Goal: Information Seeking & Learning: Learn about a topic

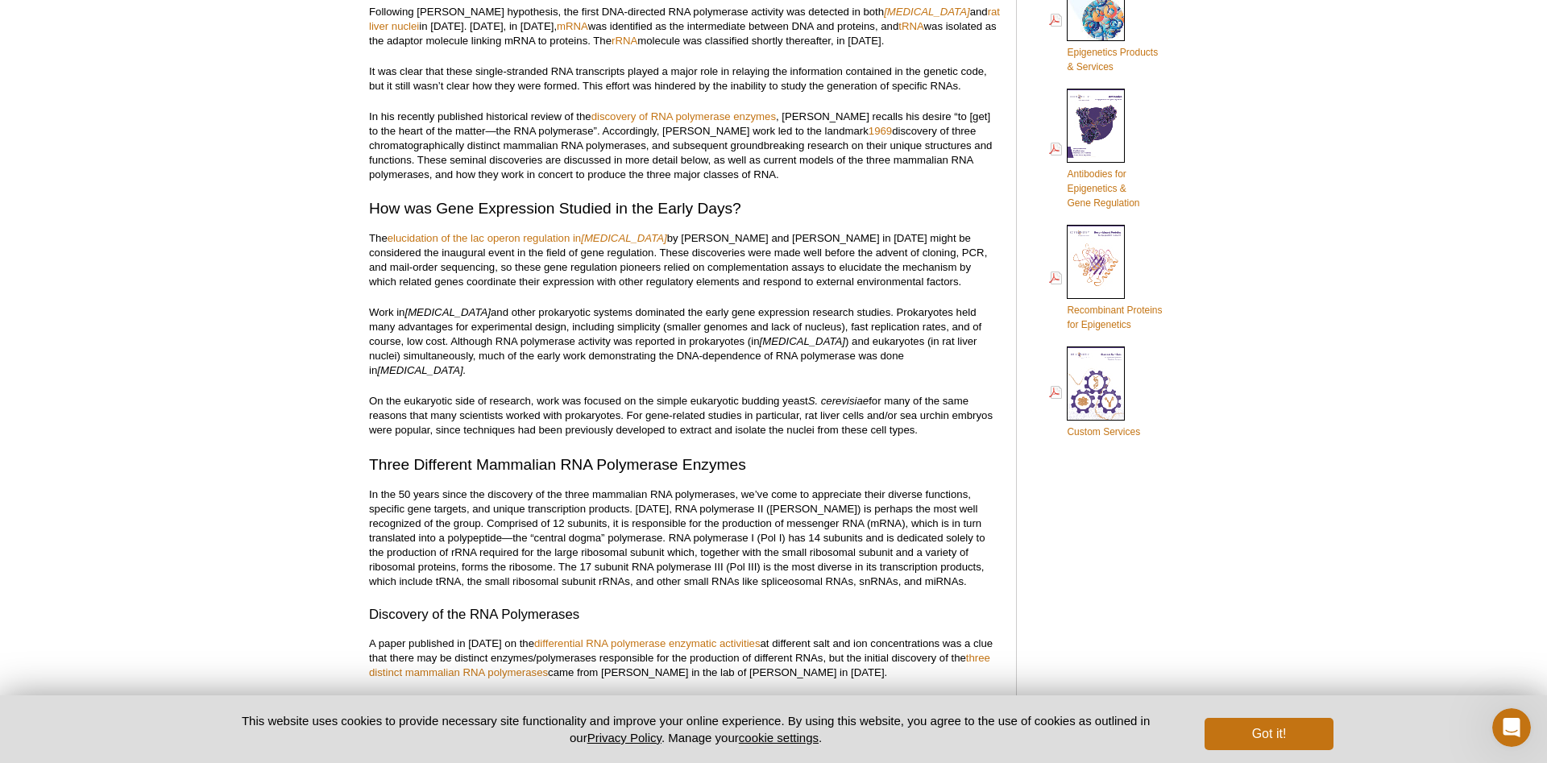
scroll to position [740, 0]
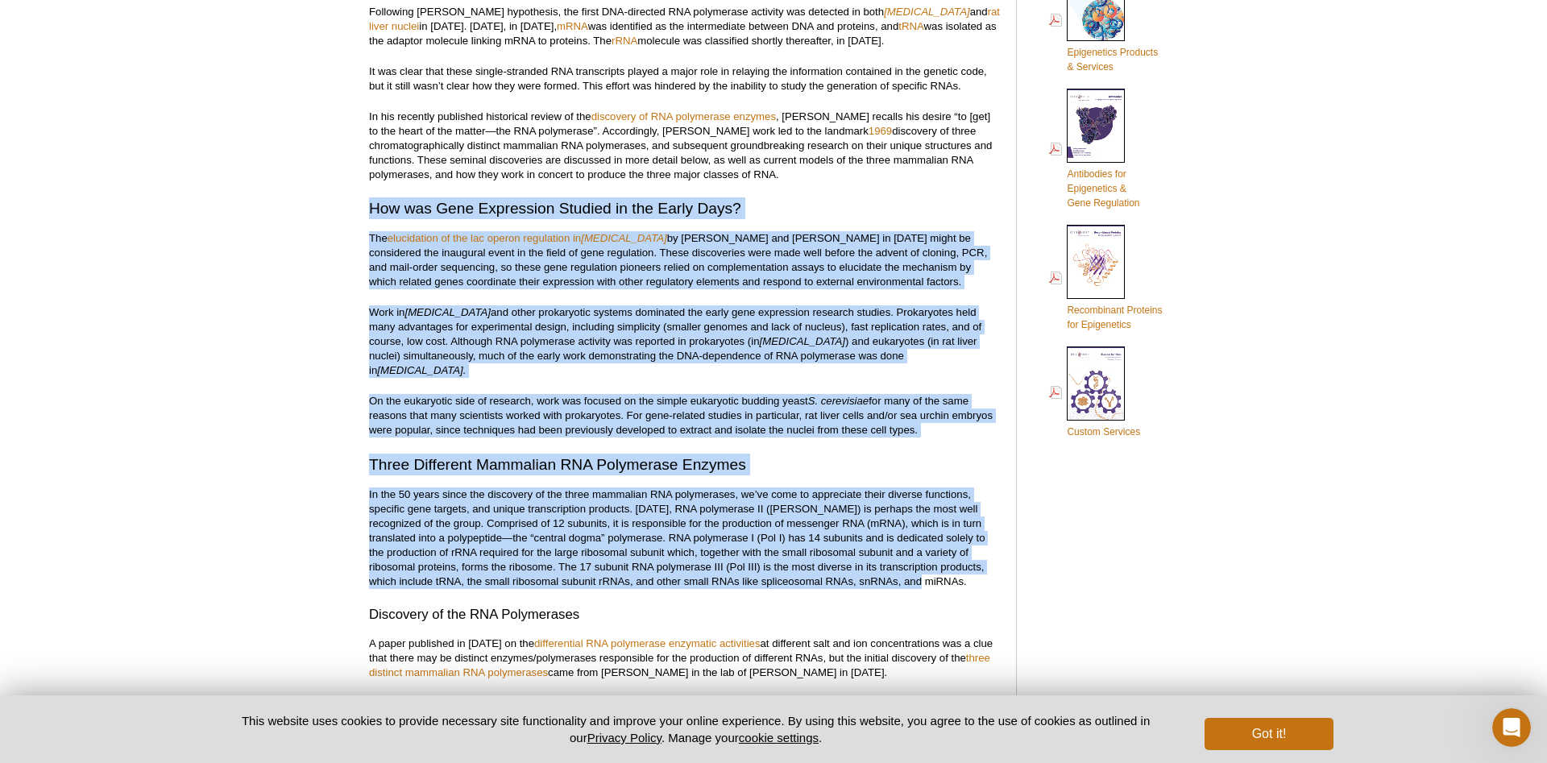
drag, startPoint x: 371, startPoint y: 190, endPoint x: 899, endPoint y: 552, distance: 640.0
copy div "Lor ips Dolo Sitametcon Adipisc el sed Doeiu Temp? Inc utlaboreetd ma ali eni a…"
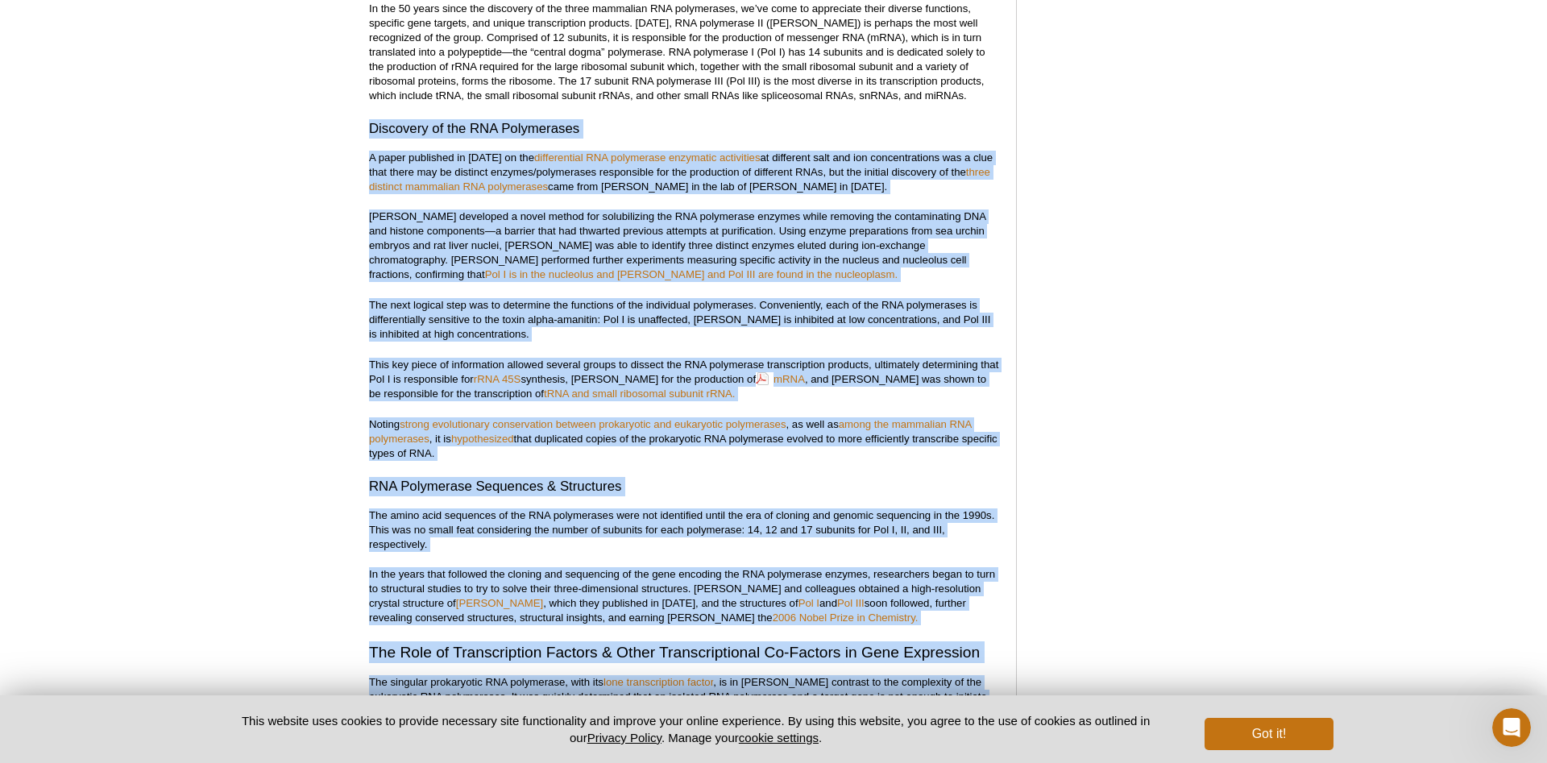
scroll to position [1296, 0]
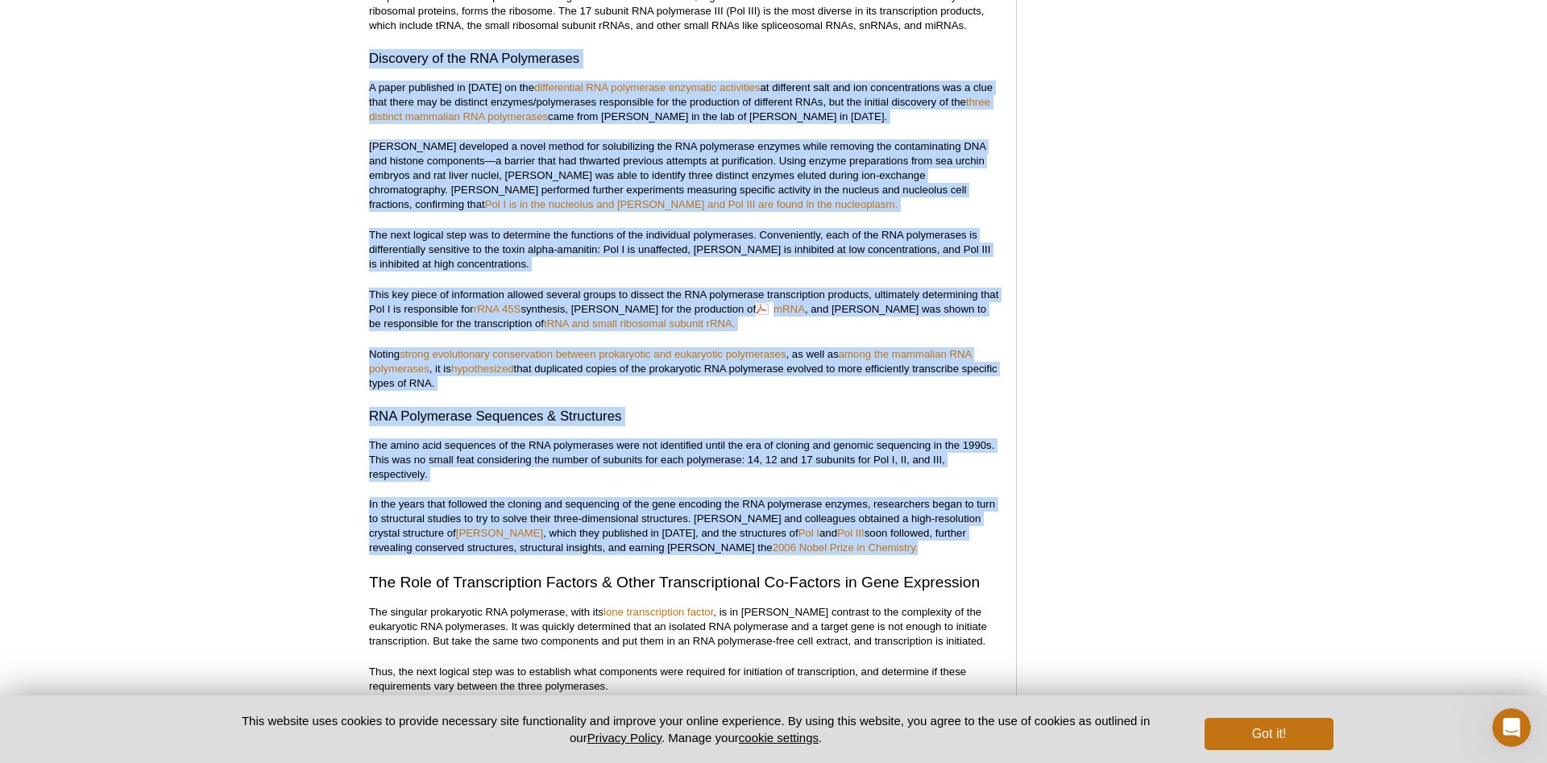
drag, startPoint x: 371, startPoint y: 338, endPoint x: 874, endPoint y: 523, distance: 536.8
copy div "Loremipsu do sit AME Consectetur A elits doeiusmod te 6987 in utl etdoloremagn …"
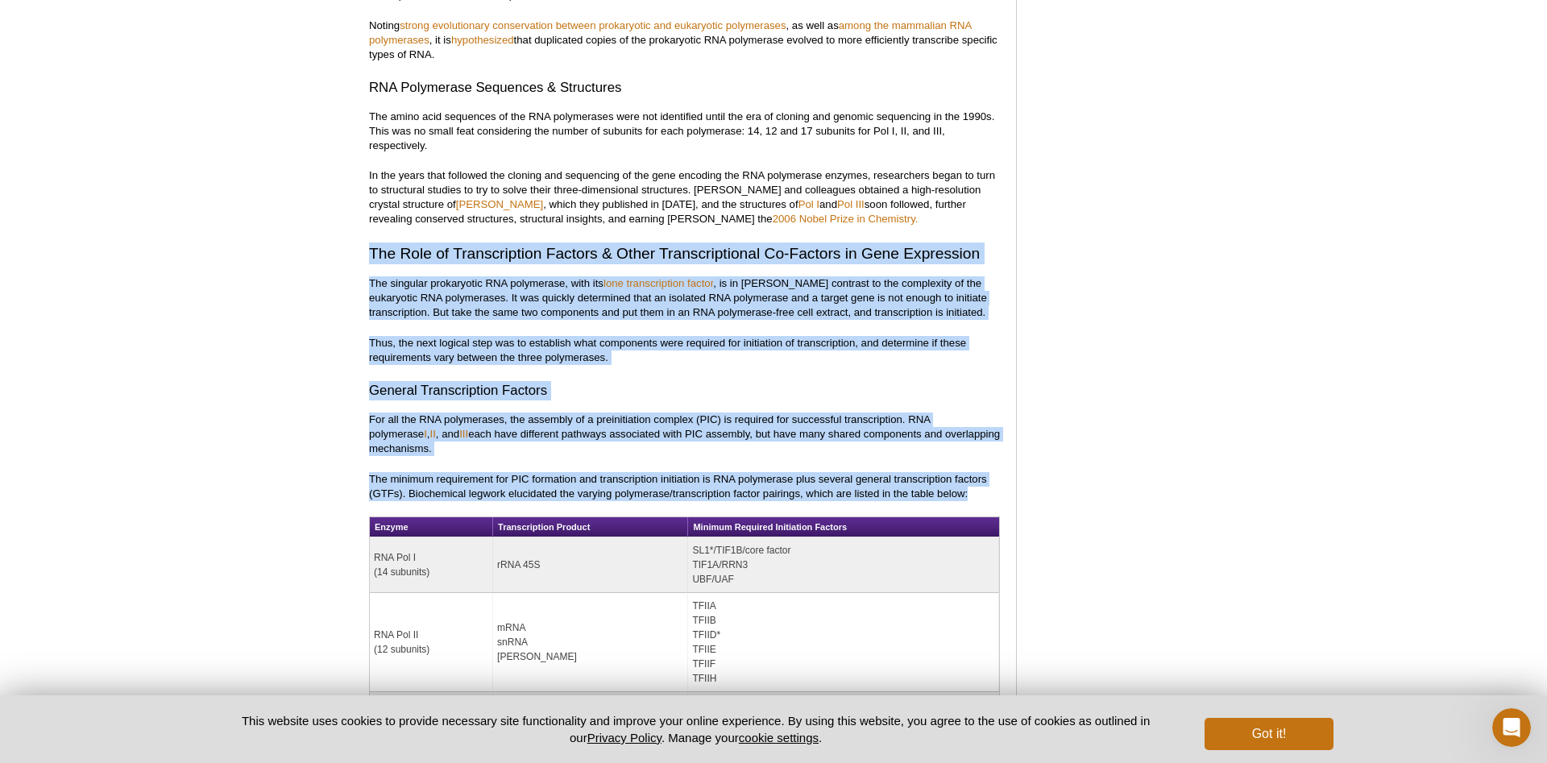
drag, startPoint x: 372, startPoint y: 223, endPoint x: 975, endPoint y: 466, distance: 650.6
click at [975, 466] on div "<< Back to MOTIFvations Blog Home Page Celebrating 50 Years of RNA Polymerases …" at bounding box center [684, 454] width 631 height 3860
copy div "The Role of Transcription Factors & Other Transcriptional Co-Factors in Gene Ex…"
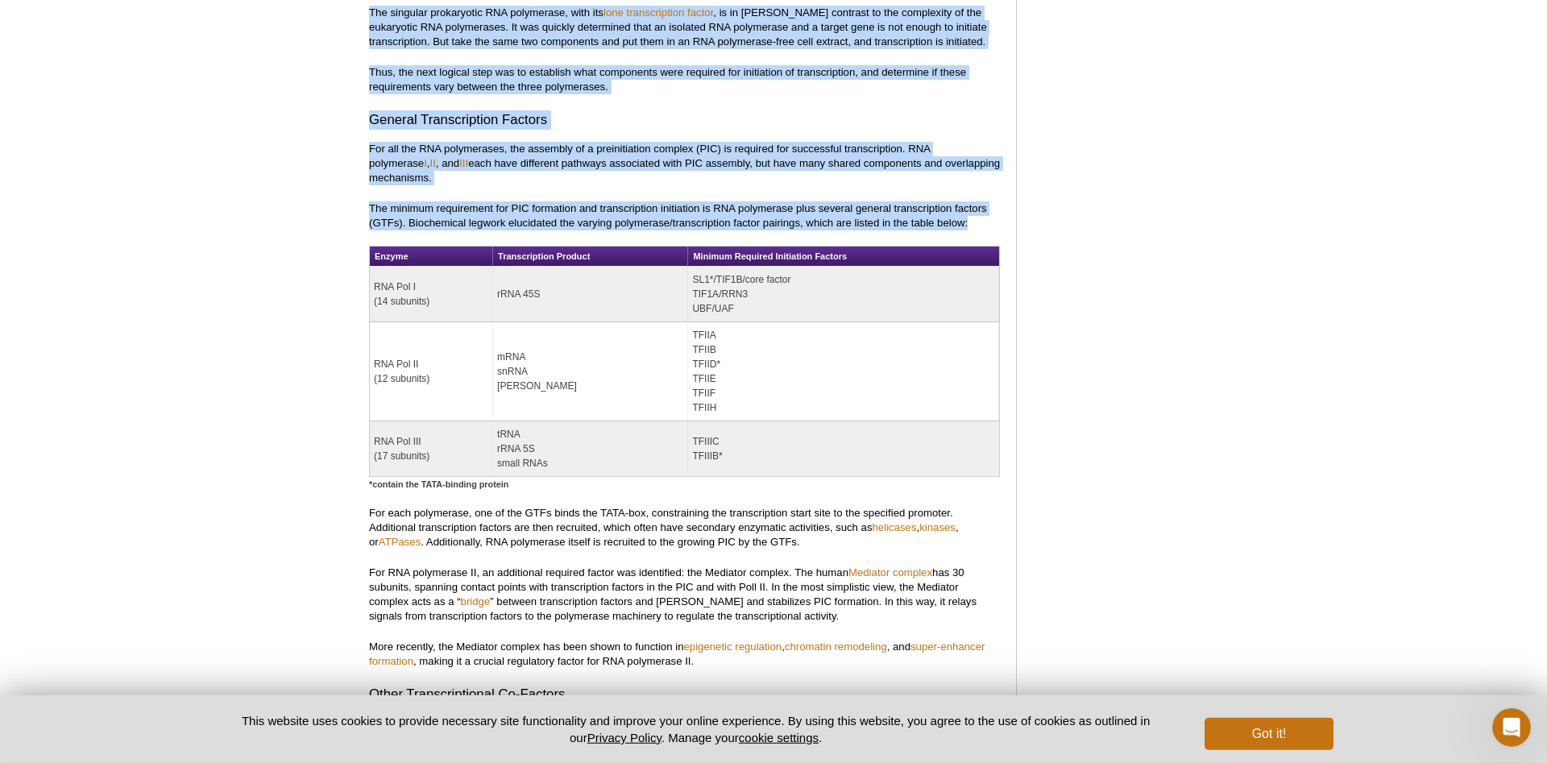
scroll to position [1819, 0]
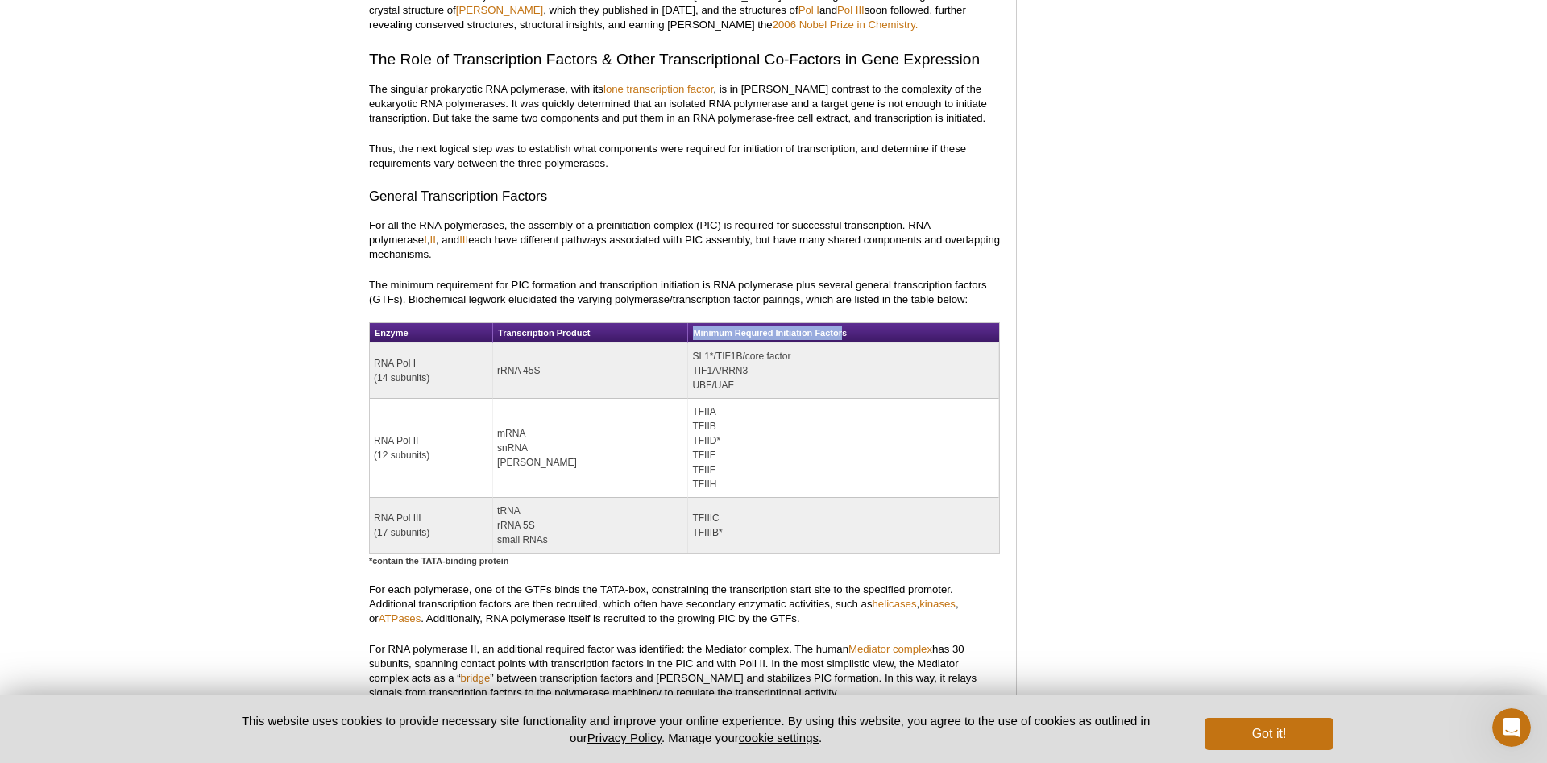
drag, startPoint x: 845, startPoint y: 305, endPoint x: 692, endPoint y: 305, distance: 152.3
click at [692, 323] on th "Minimum Required Initiation Factors" at bounding box center [843, 333] width 311 height 20
copy th "Minimum Required Initiation Factor"
drag, startPoint x: 374, startPoint y: 334, endPoint x: 435, endPoint y: 347, distance: 62.6
click at [435, 347] on td "RNA Pol I (14 subunits)" at bounding box center [431, 371] width 123 height 56
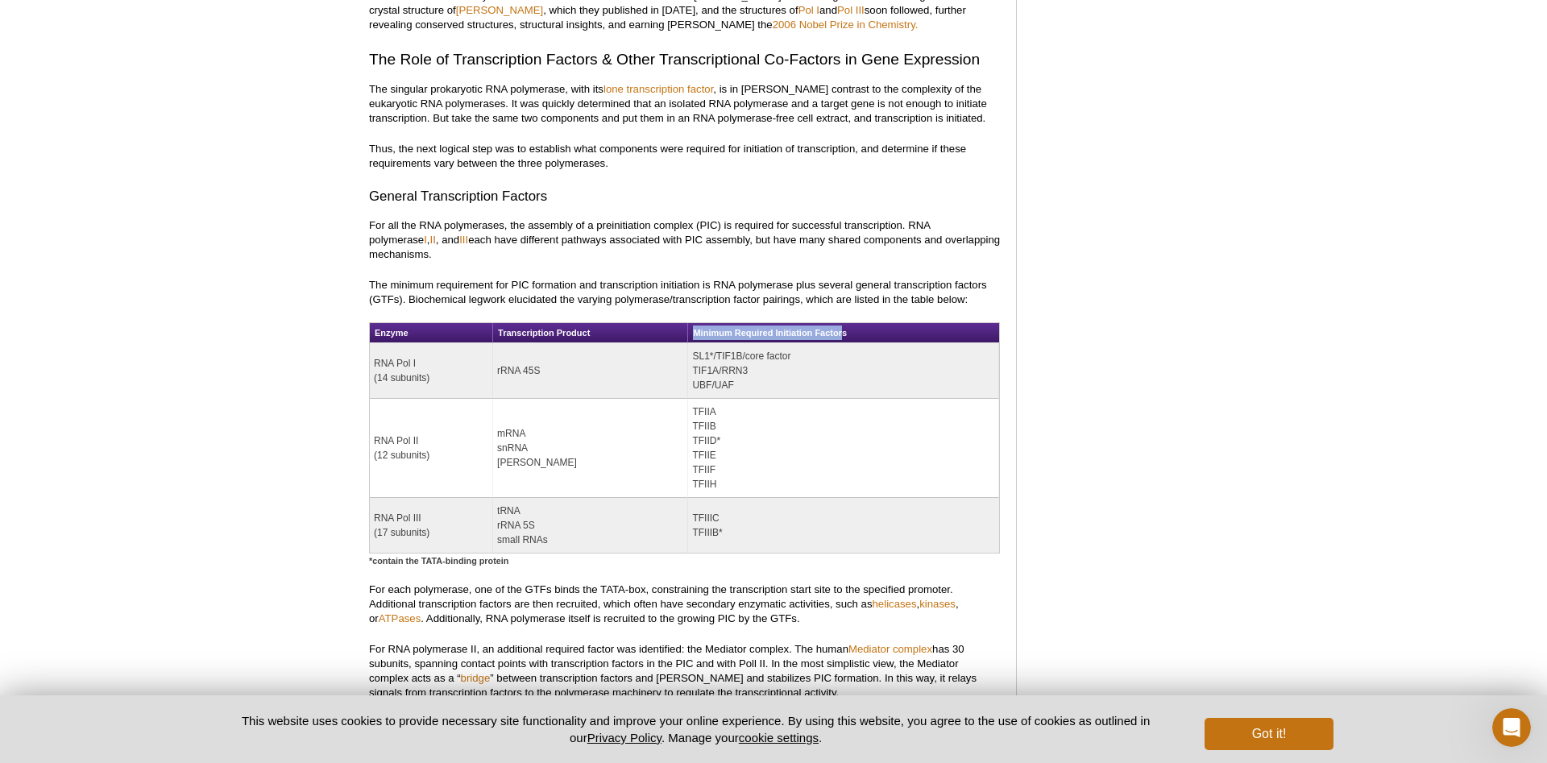
copy td "RNA Pol I (14 subunits)"
drag, startPoint x: 542, startPoint y: 339, endPoint x: 496, endPoint y: 342, distance: 46.9
click at [496, 343] on td "rRNA 45S" at bounding box center [590, 371] width 195 height 56
copy td "rRNA 45S"
drag, startPoint x: 729, startPoint y: 352, endPoint x: 720, endPoint y: 346, distance: 11.6
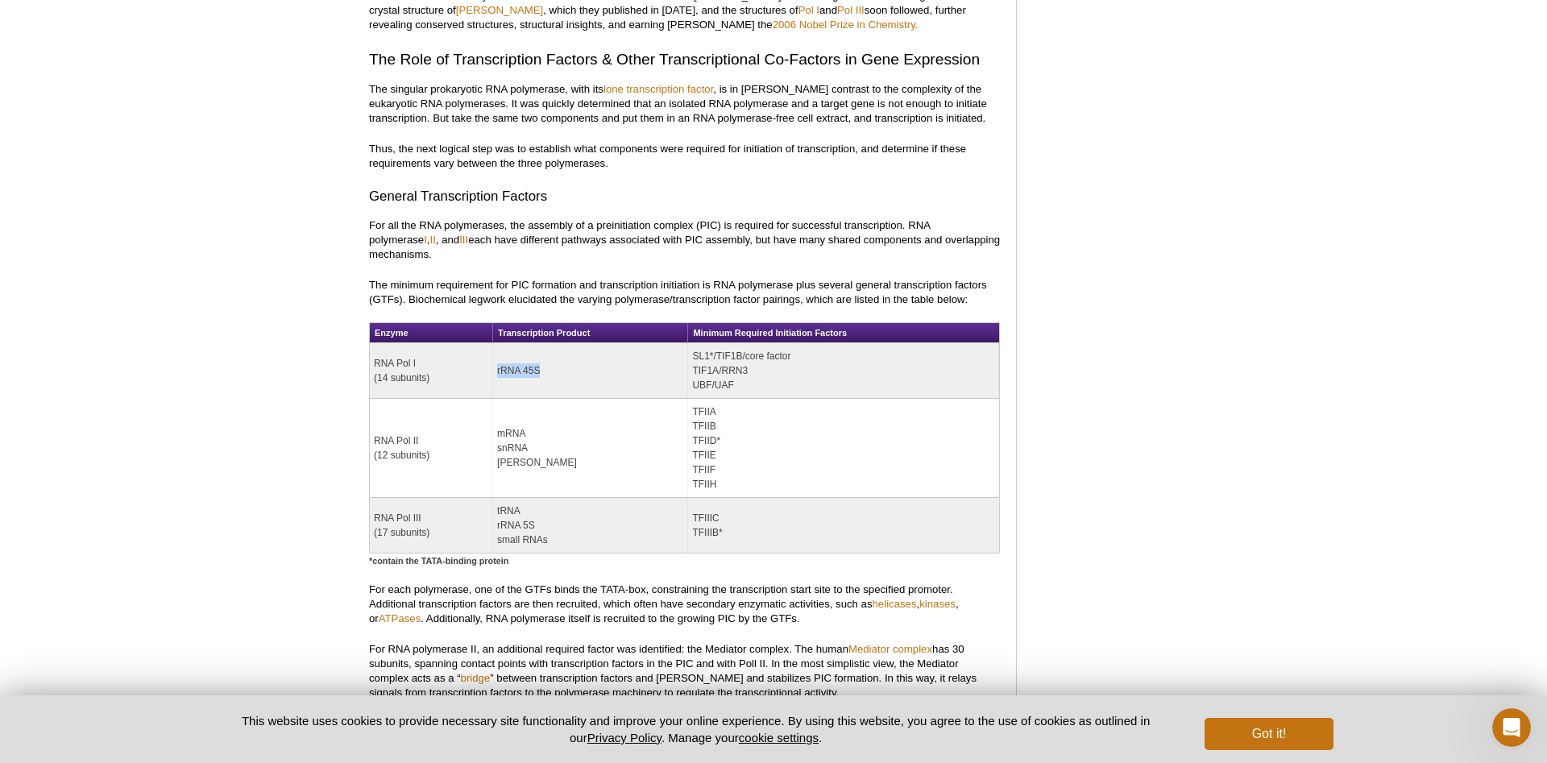
click at [720, 346] on td "SL1*/TIF1B/core factor TIF1A/RRN3 UBF/UAF" at bounding box center [843, 371] width 311 height 56
drag, startPoint x: 695, startPoint y: 324, endPoint x: 745, endPoint y: 359, distance: 61.3
click at [745, 359] on td "SL1*/TIF1B/core factor TIF1A/RRN3 UBF/UAF" at bounding box center [843, 371] width 311 height 56
copy td "SL1*/TIF1B/core factor TIF1A/RRN3 UBF/UAF"
drag, startPoint x: 436, startPoint y: 433, endPoint x: 370, endPoint y: 411, distance: 69.6
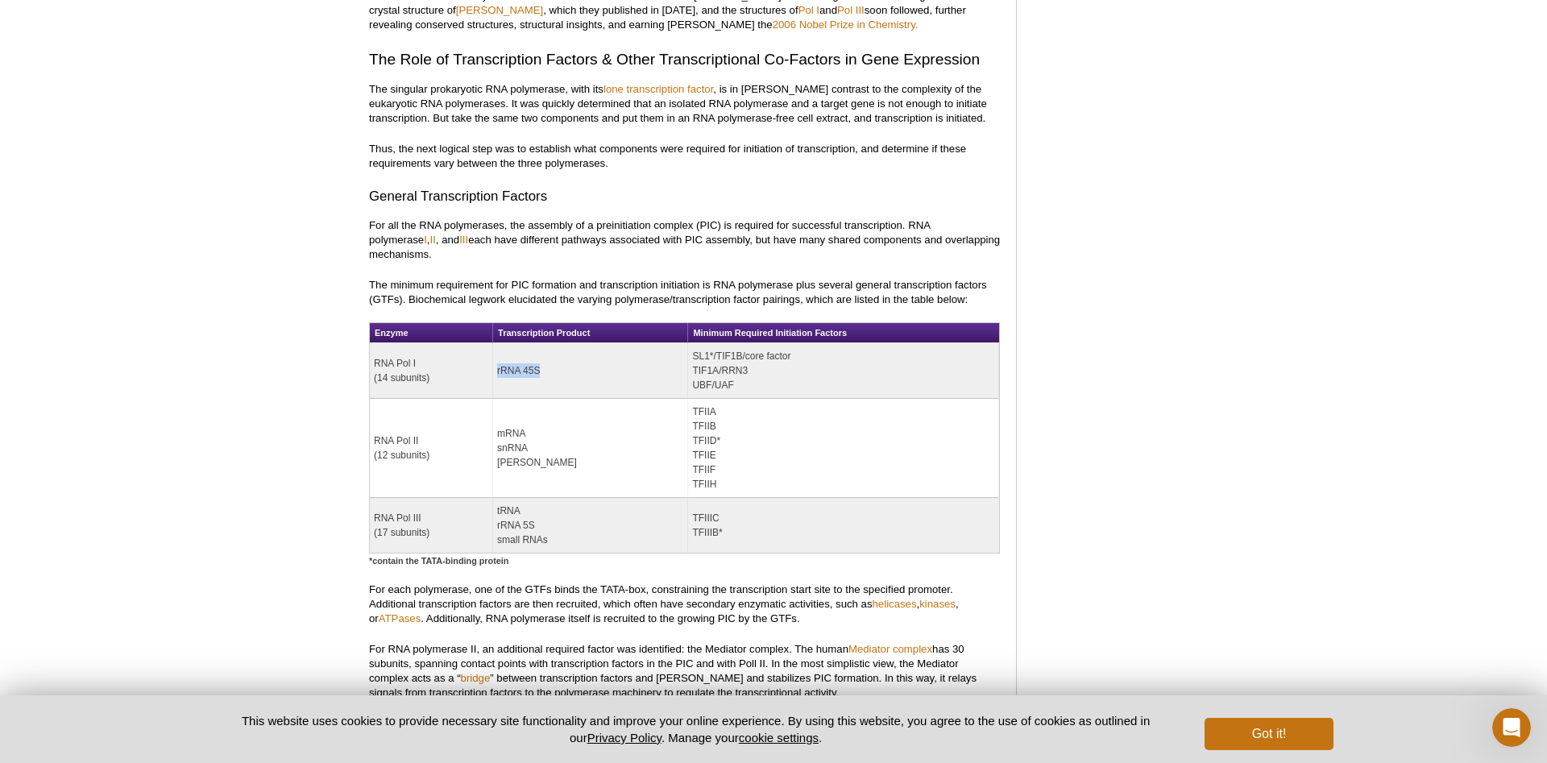
click at [370, 411] on td "RNA [PERSON_NAME] (12 subunits)" at bounding box center [431, 448] width 123 height 99
copy td "RNA [PERSON_NAME] (12 subunits)"
drag, startPoint x: 498, startPoint y: 402, endPoint x: 526, endPoint y: 438, distance: 45.9
click at [526, 438] on td "mRNA snRNA [PERSON_NAME]" at bounding box center [590, 448] width 195 height 99
copy td "mRNA snRNA [PERSON_NAME]"
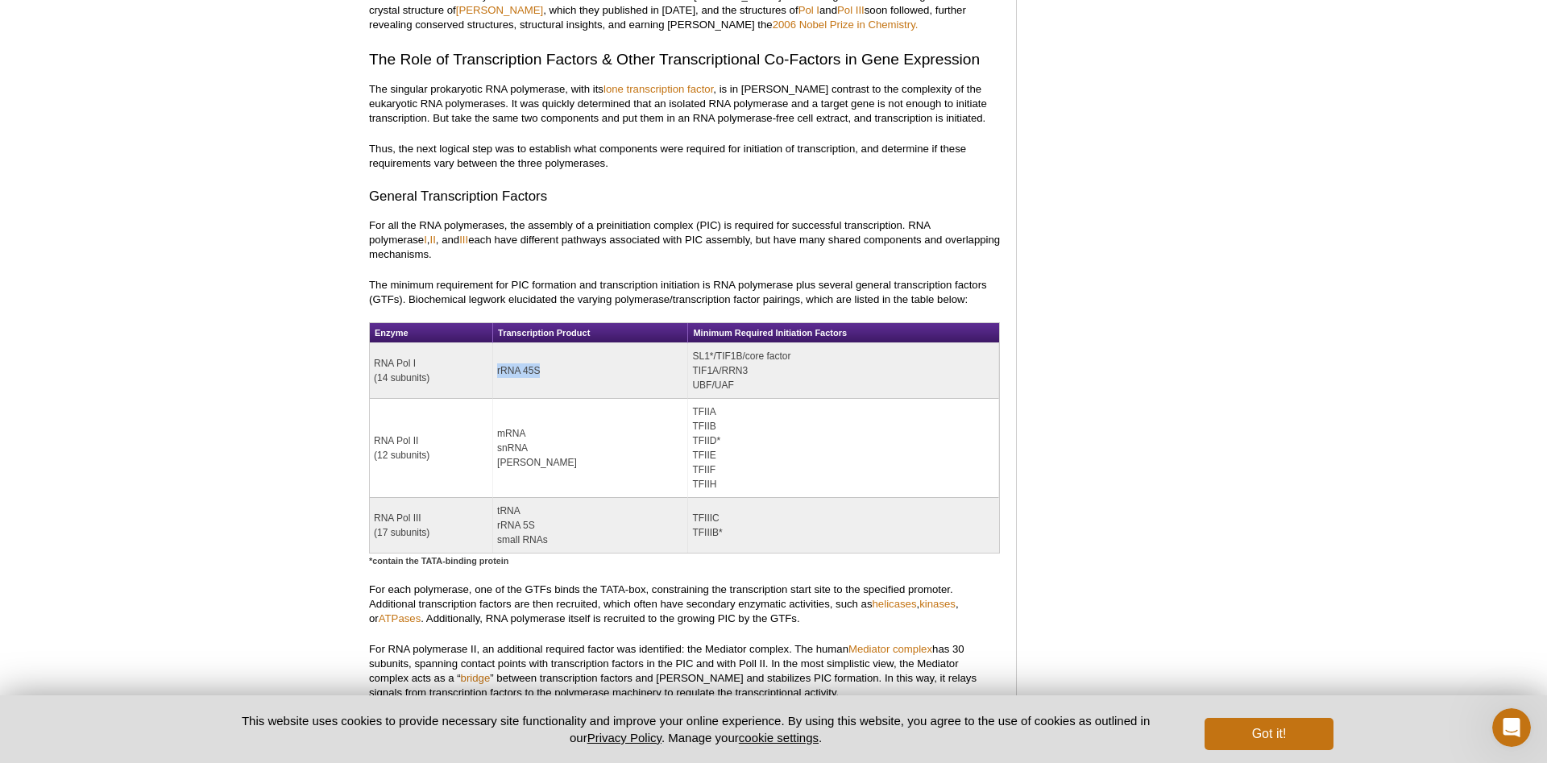
drag, startPoint x: 693, startPoint y: 379, endPoint x: 724, endPoint y: 451, distance: 78.0
click at [724, 451] on td "TFIIA TFIIB TFIID* TFIIE TFIIF TFIIH" at bounding box center [843, 448] width 311 height 99
drag, startPoint x: 375, startPoint y: 484, endPoint x: 431, endPoint y: 499, distance: 58.3
click at [431, 499] on td "RNA Pol III (17 subunits)" at bounding box center [431, 525] width 123 height 55
drag, startPoint x: 552, startPoint y: 511, endPoint x: 495, endPoint y: 487, distance: 62.1
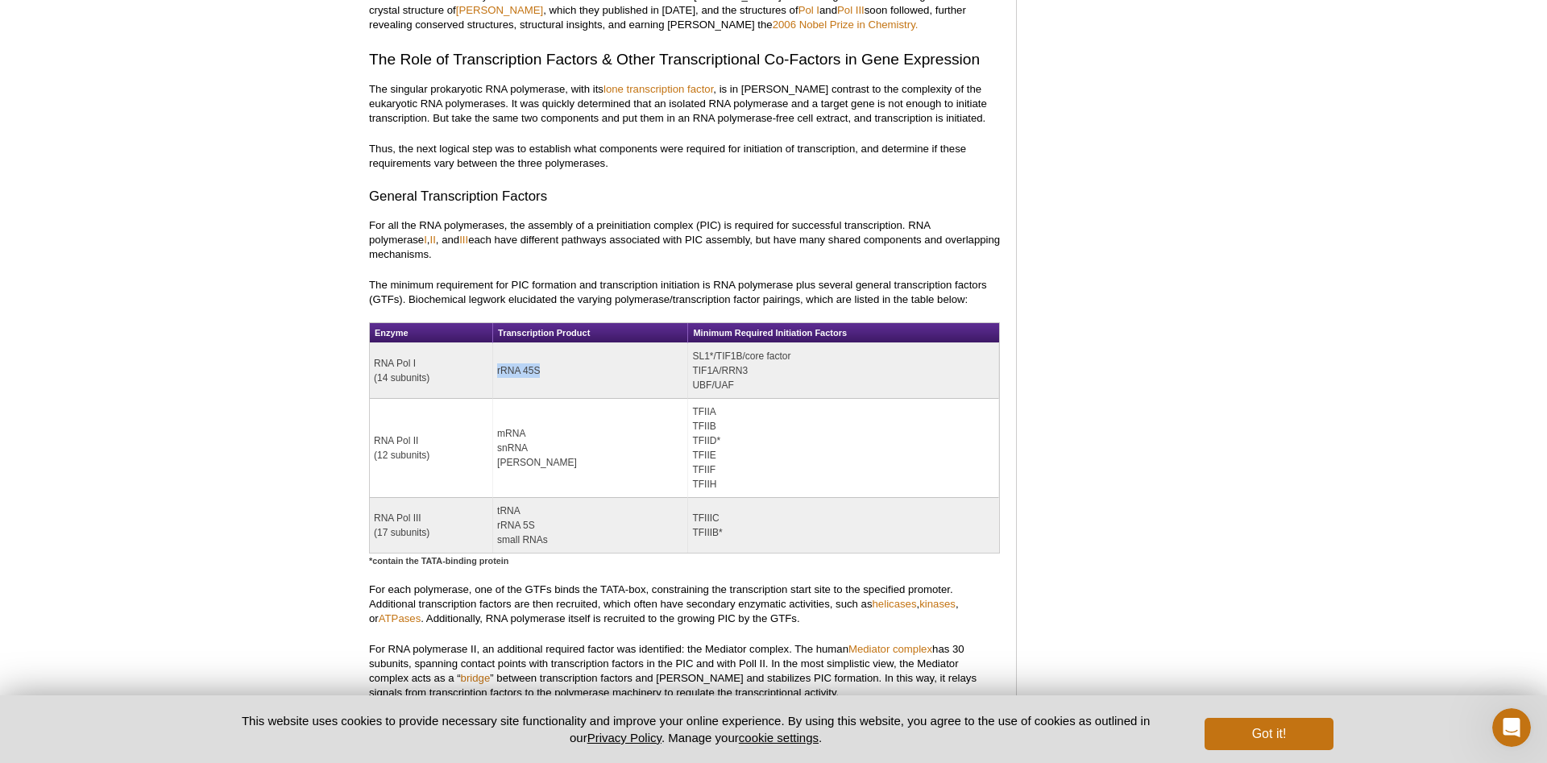
click at [495, 498] on td "tRNA rRNA 5S small RNAs" at bounding box center [590, 525] width 195 height 55
drag, startPoint x: 727, startPoint y: 503, endPoint x: 692, endPoint y: 489, distance: 38.0
click at [692, 498] on td "TFIIIC TFIIIB*" at bounding box center [843, 525] width 311 height 55
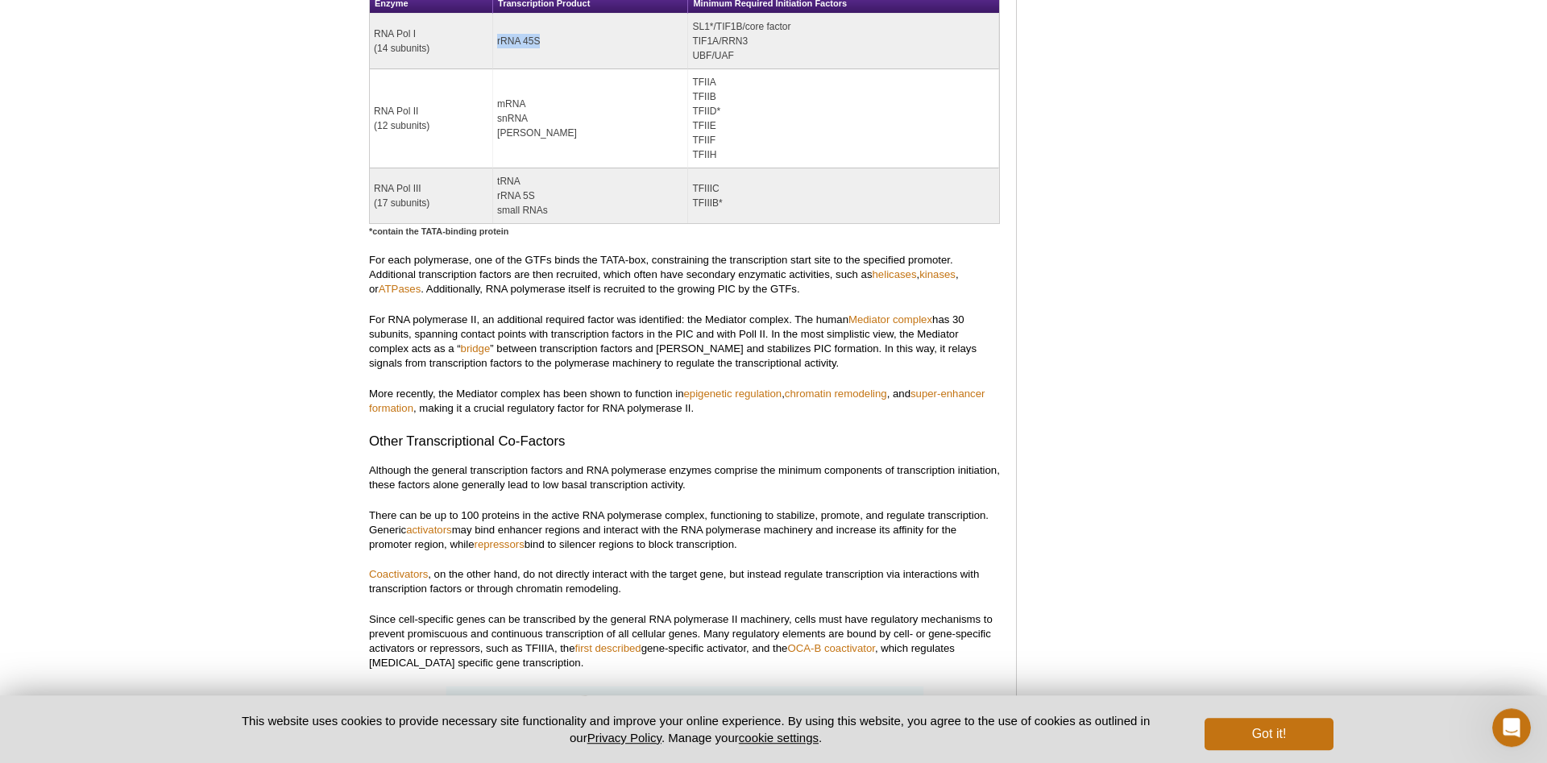
scroll to position [2148, 0]
drag, startPoint x: 517, startPoint y: 202, endPoint x: 357, endPoint y: 198, distance: 160.4
click at [394, 239] on div at bounding box center [684, 246] width 631 height 15
click at [441, 225] on h5 "*contain the TATA-binding protein" at bounding box center [684, 232] width 631 height 15
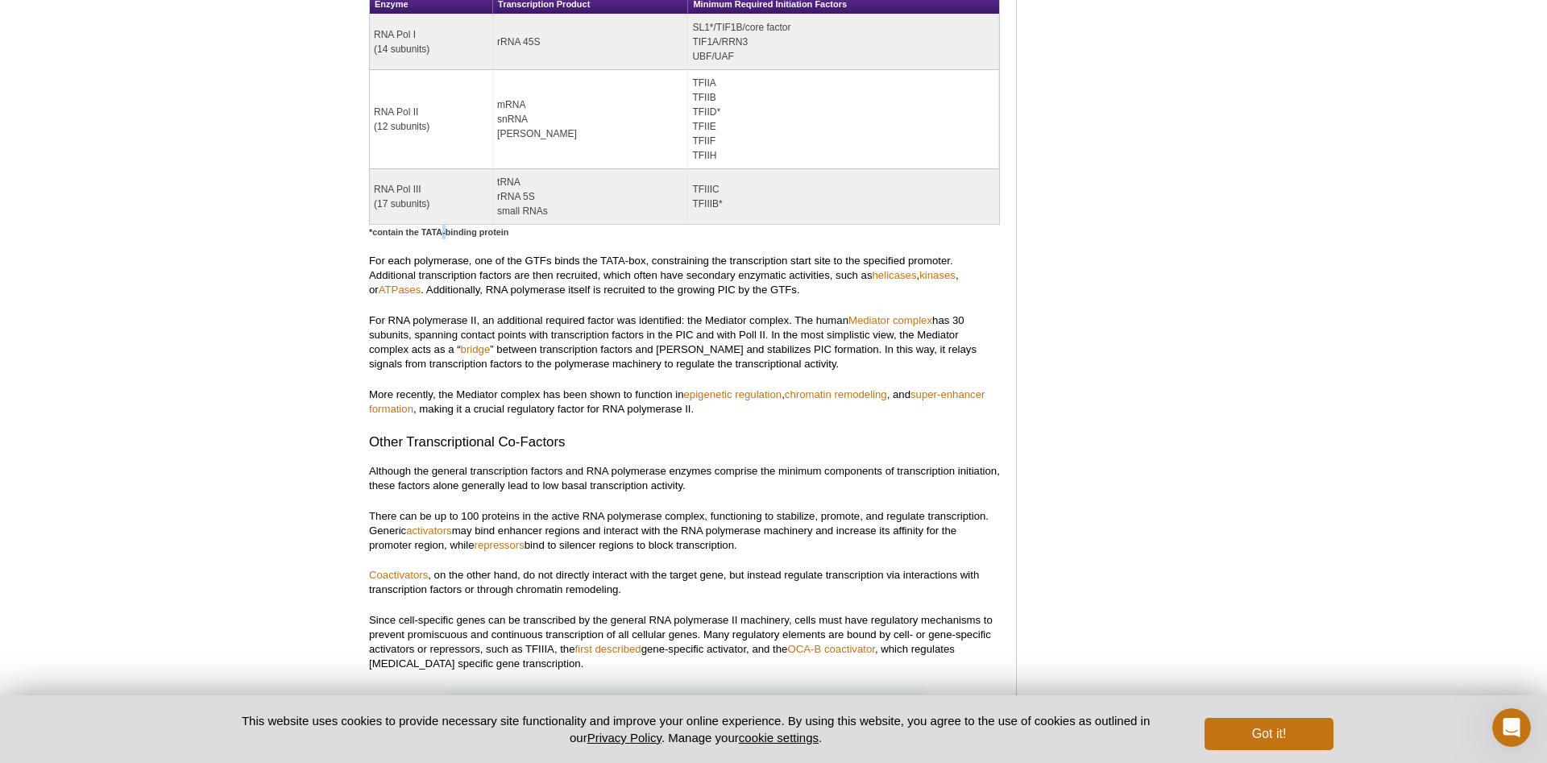
click at [441, 225] on h5 "*contain the TATA-binding protein" at bounding box center [684, 232] width 631 height 15
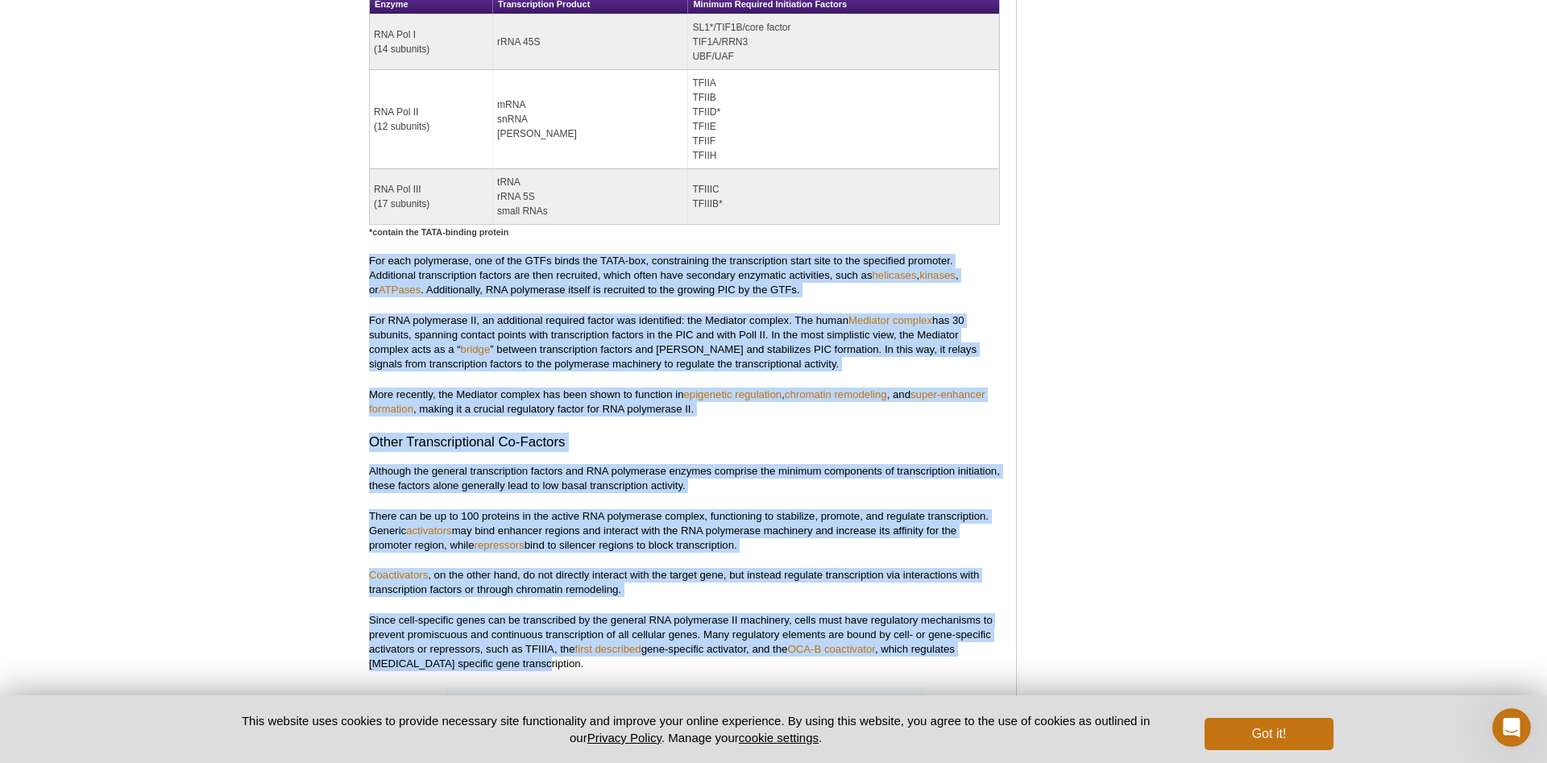
drag, startPoint x: 368, startPoint y: 234, endPoint x: 509, endPoint y: 640, distance: 430.0
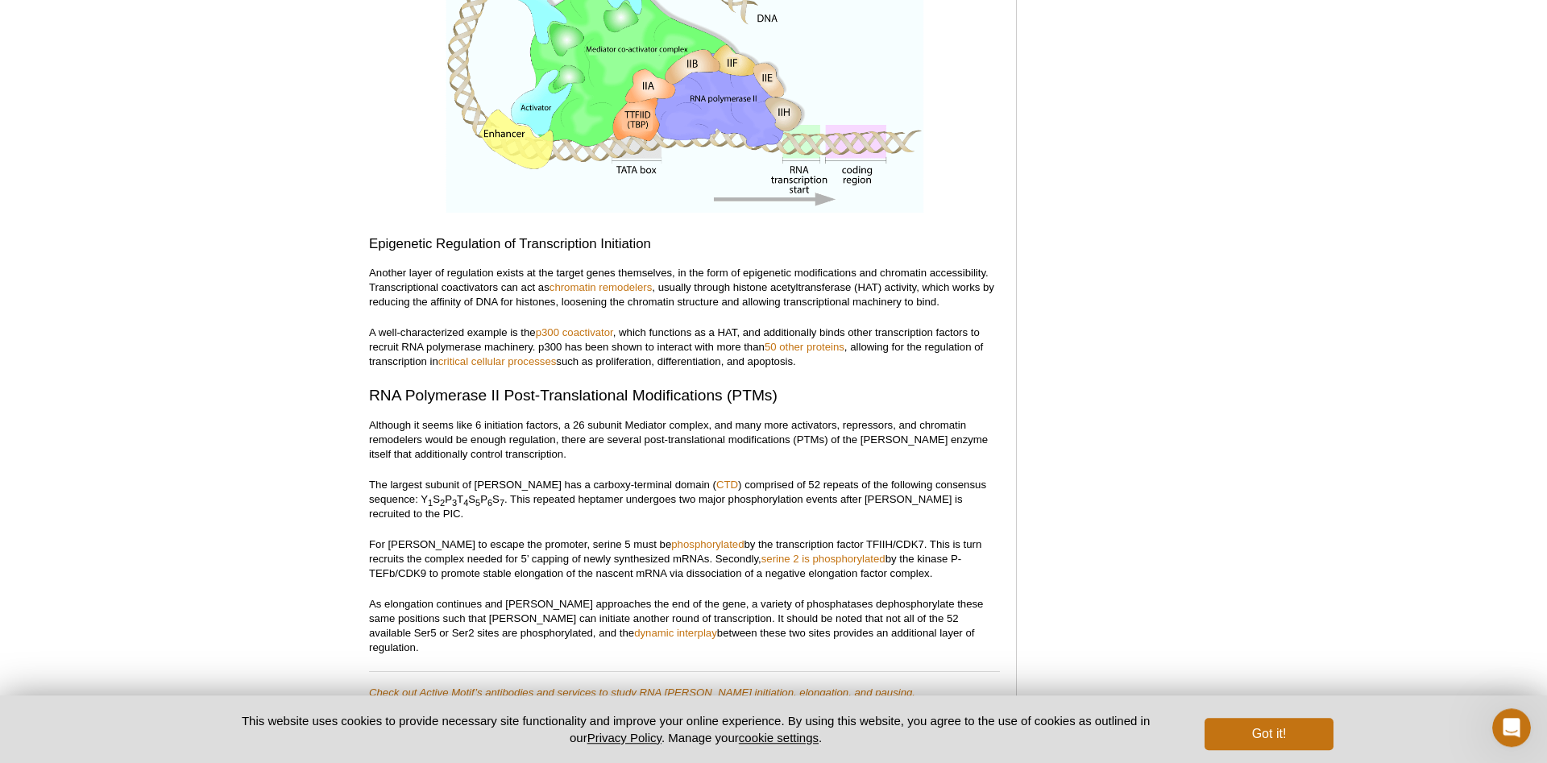
scroll to position [2970, 0]
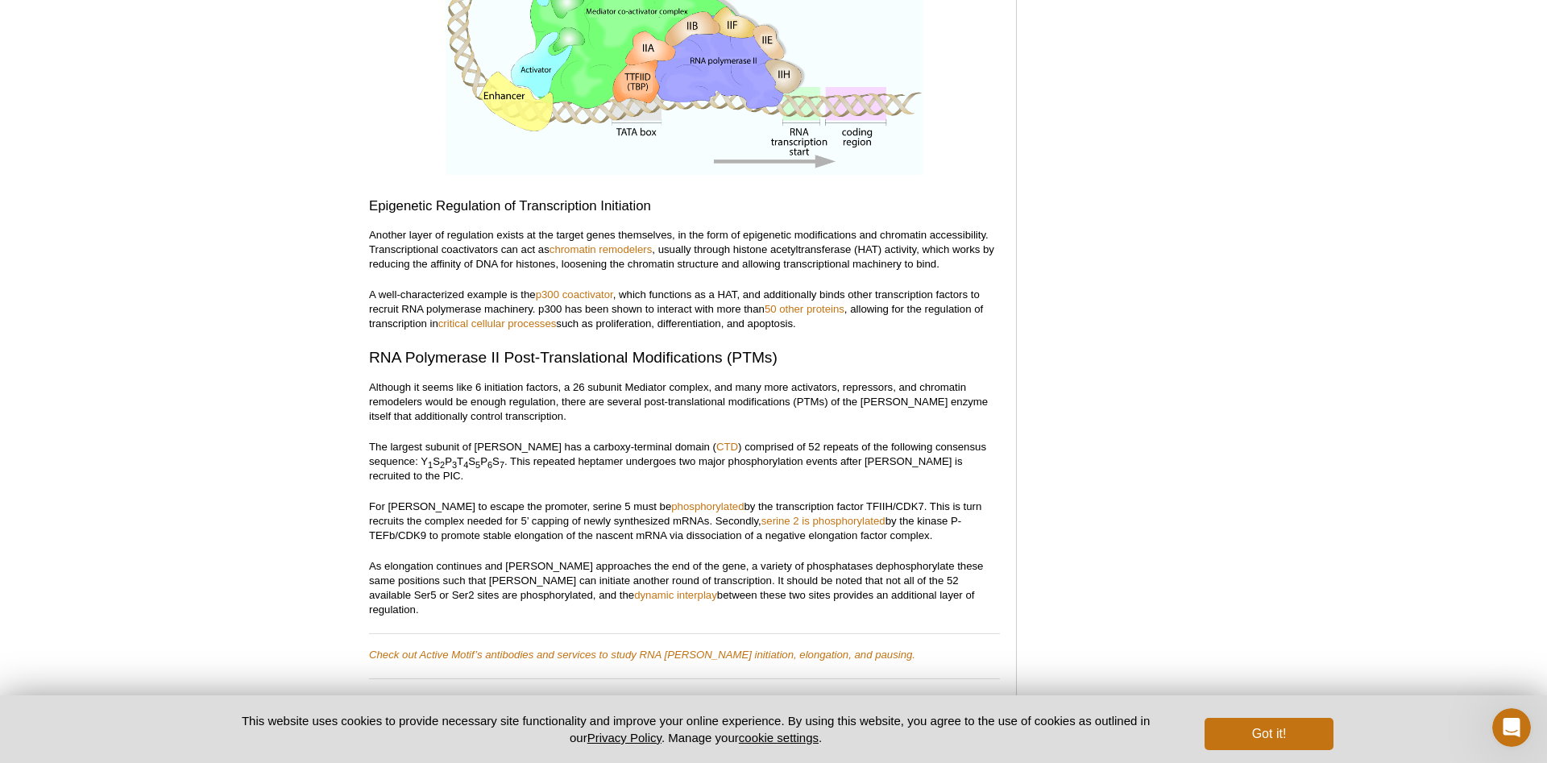
drag, startPoint x: 370, startPoint y: 176, endPoint x: 899, endPoint y: 548, distance: 647.3
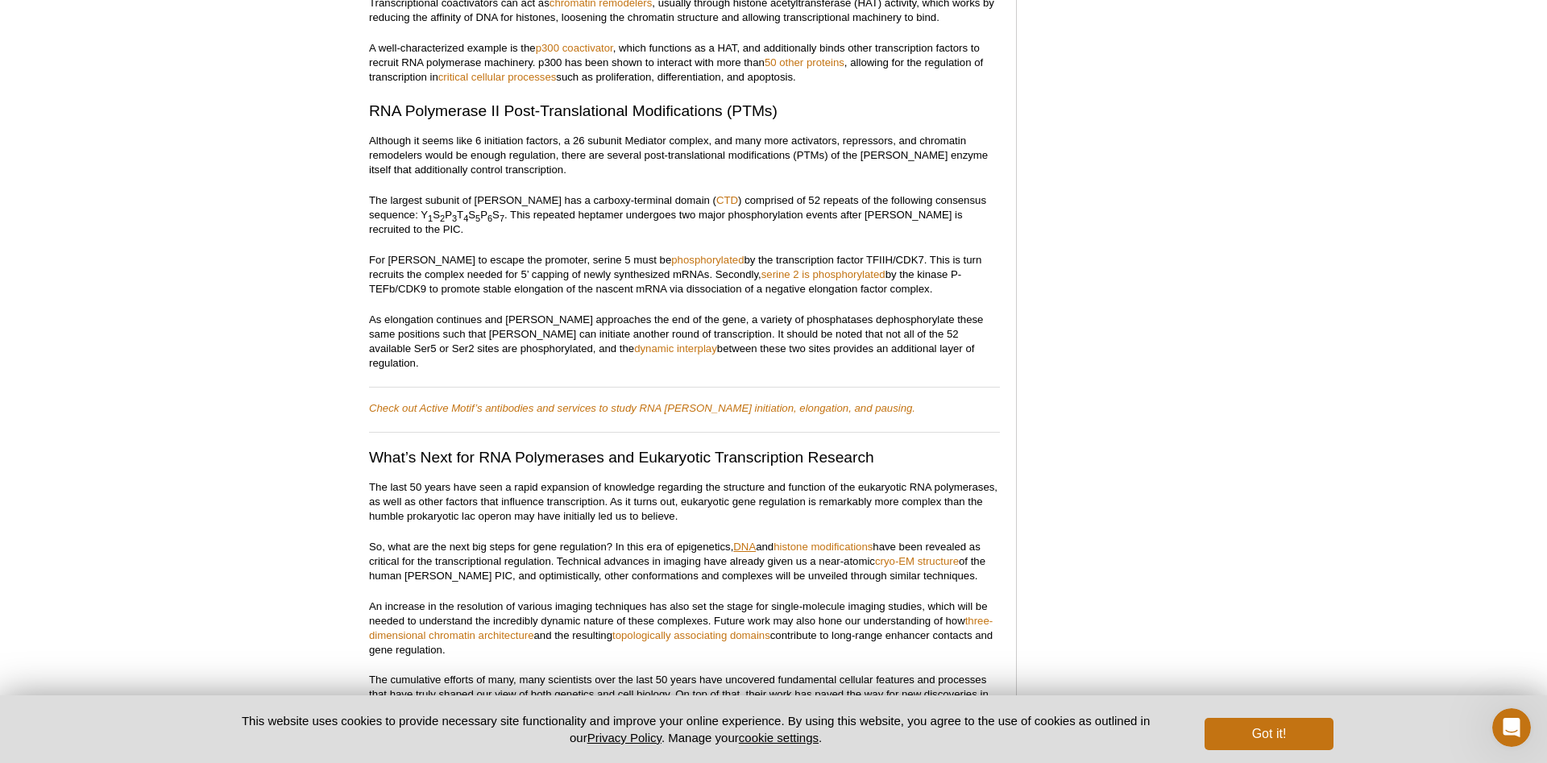
scroll to position [3381, 0]
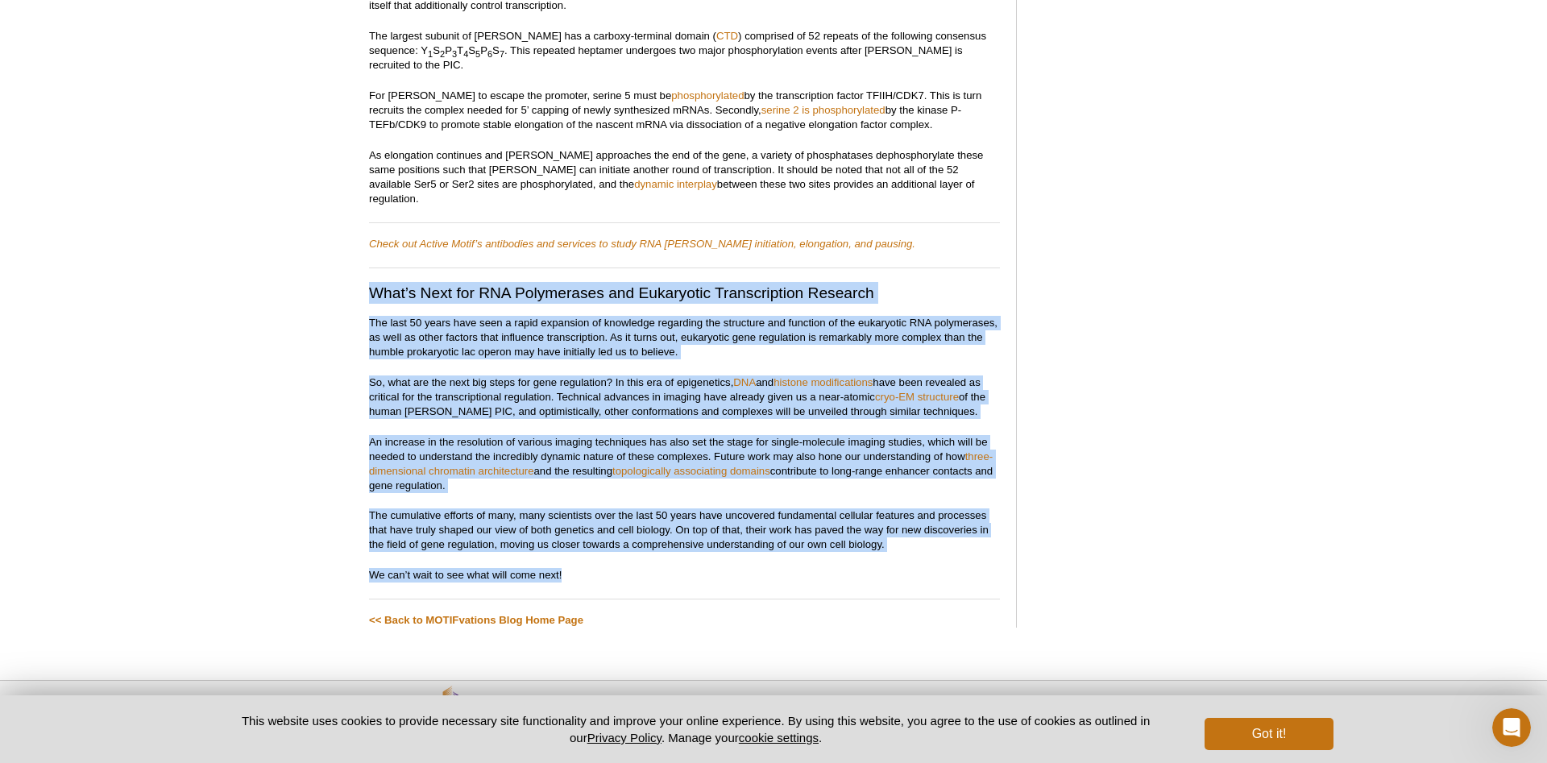
drag, startPoint x: 371, startPoint y: 229, endPoint x: 598, endPoint y: 513, distance: 364.1
